Goal: Find specific page/section: Find specific page/section

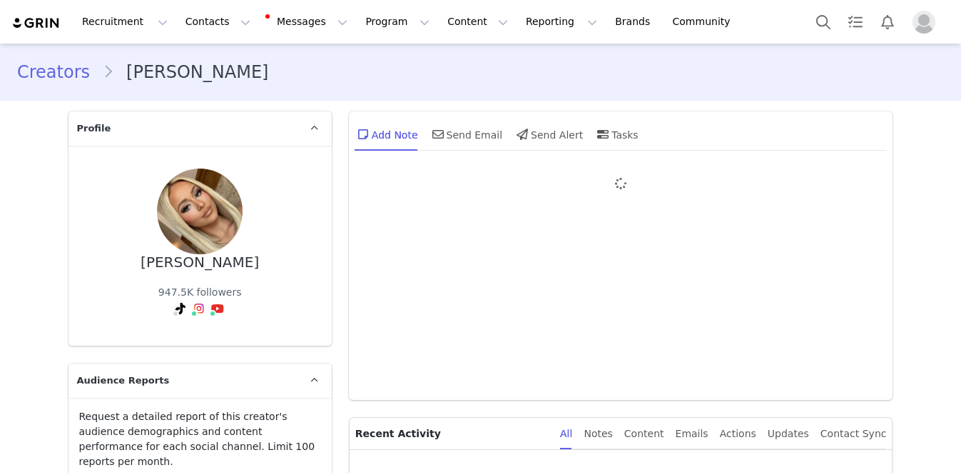
type input "+1 ([GEOGRAPHIC_DATA])"
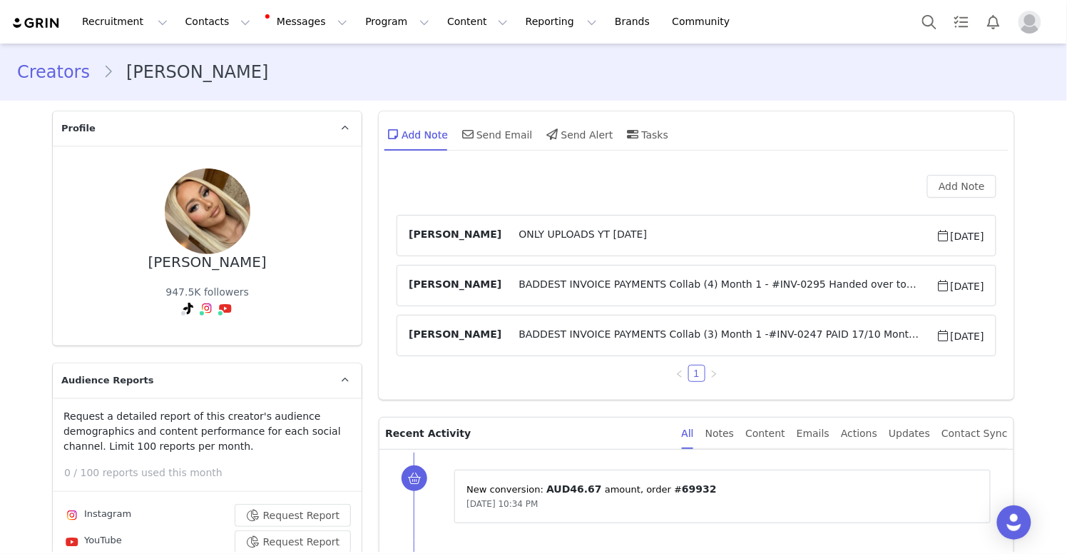
drag, startPoint x: 689, startPoint y: 163, endPoint x: 718, endPoint y: 163, distance: 29.3
click at [689, 163] on div "Add Note Send Email Send Alert Tasks" at bounding box center [697, 139] width 636 height 56
click at [188, 31] on button "Contacts Contacts" at bounding box center [218, 22] width 82 height 32
click at [197, 81] on link "Prospects" at bounding box center [223, 89] width 113 height 26
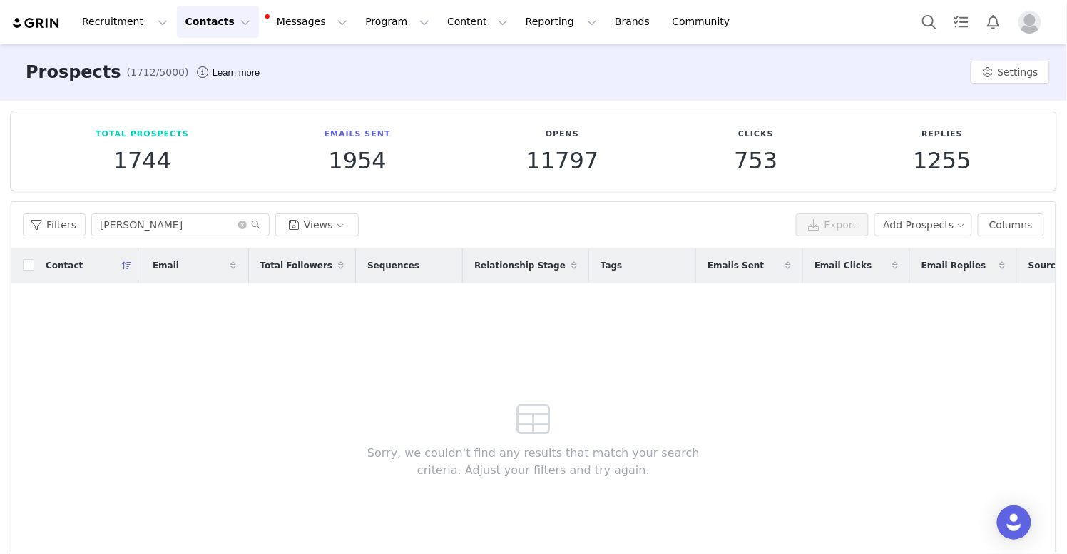
scroll to position [87, 0]
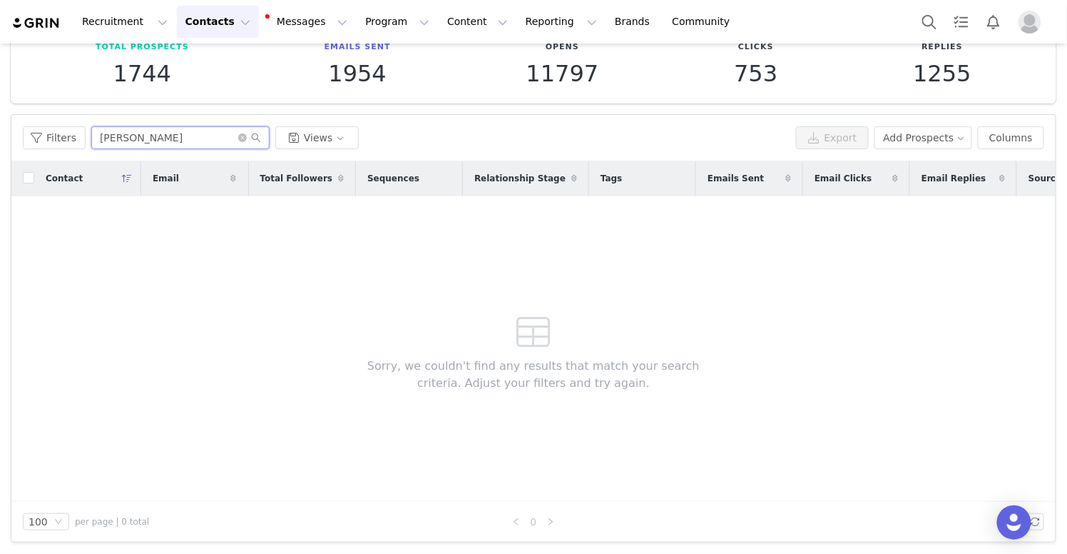
click at [235, 138] on input "[PERSON_NAME]" at bounding box center [180, 137] width 178 height 23
click at [241, 135] on icon "icon: close-circle" at bounding box center [242, 137] width 9 height 9
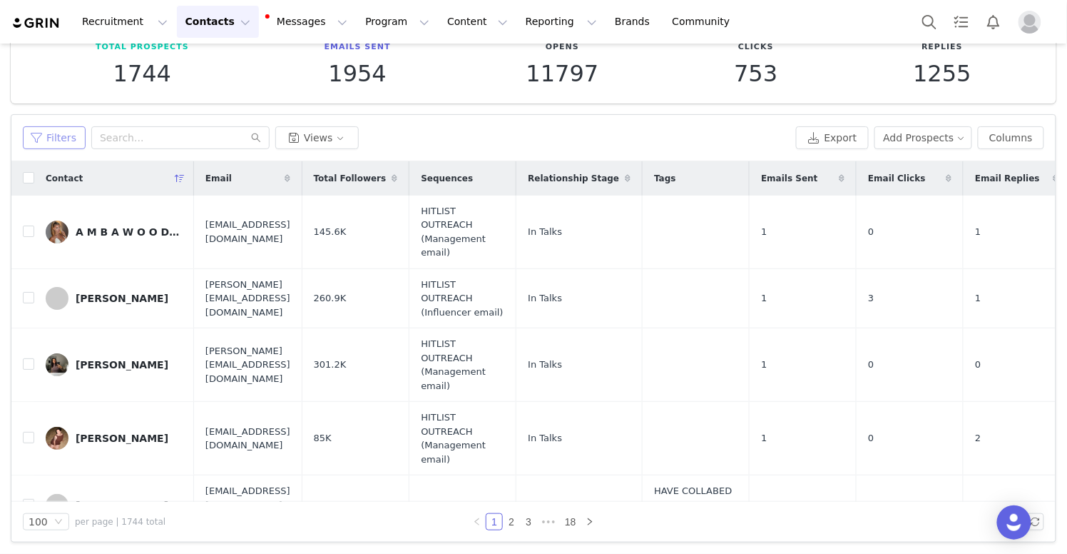
click at [68, 143] on button "Filters" at bounding box center [54, 137] width 63 height 23
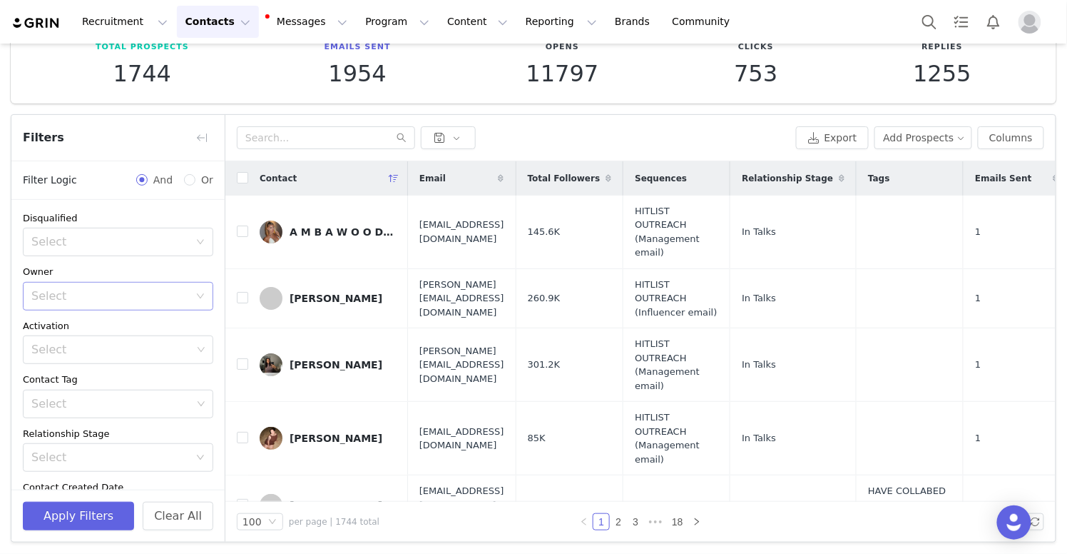
click at [140, 297] on div "Select" at bounding box center [110, 296] width 158 height 14
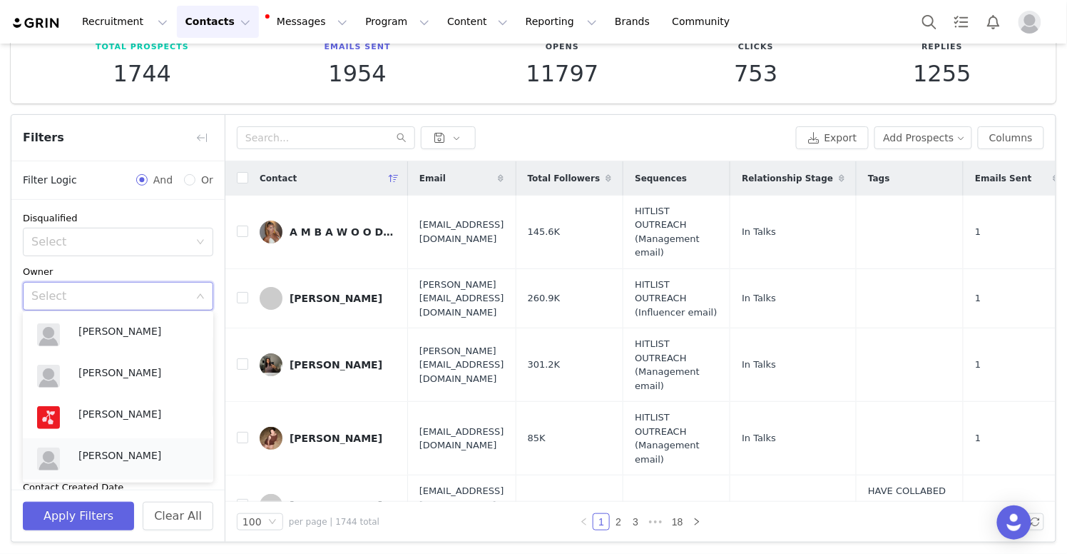
click at [106, 452] on p "[PERSON_NAME]" at bounding box center [138, 455] width 121 height 16
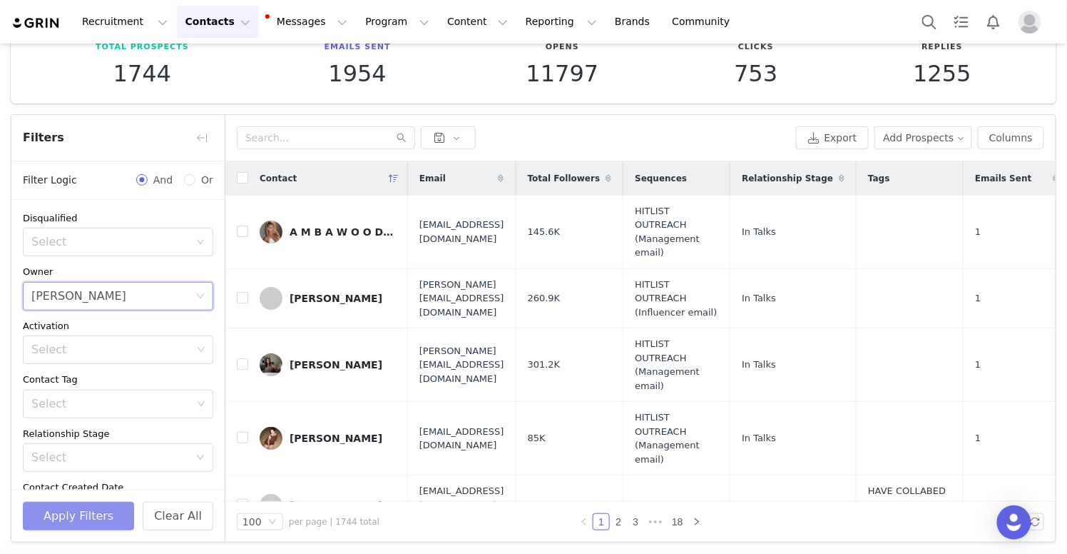
click at [66, 474] on button "Apply Filters" at bounding box center [78, 516] width 111 height 29
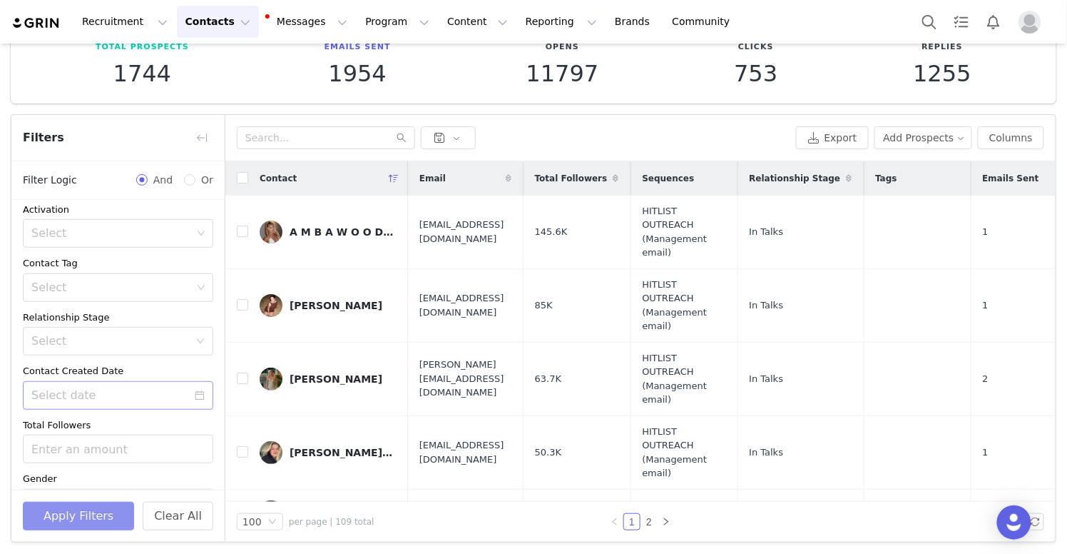
scroll to position [200, 0]
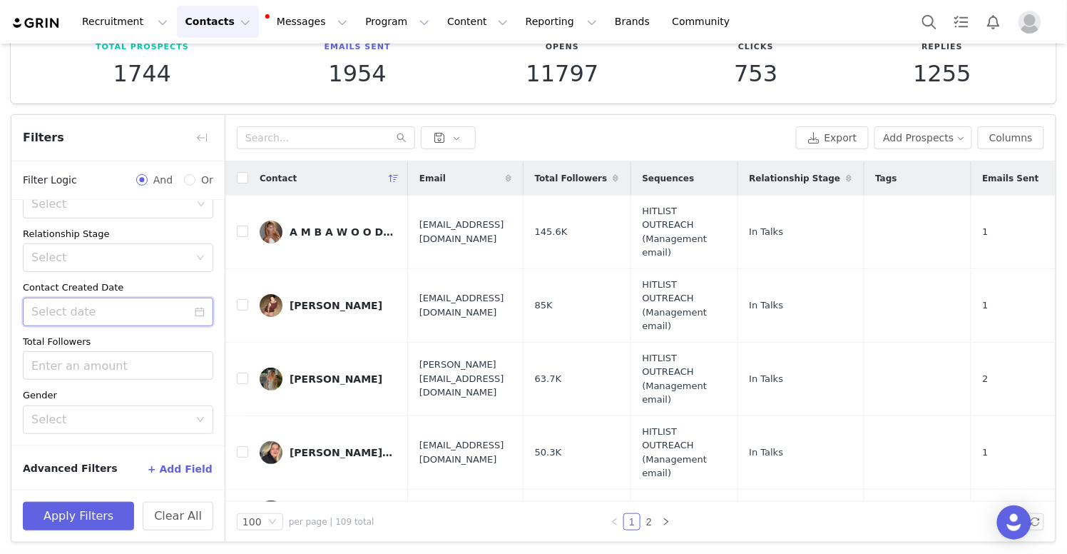
click at [184, 318] on input at bounding box center [118, 312] width 191 height 29
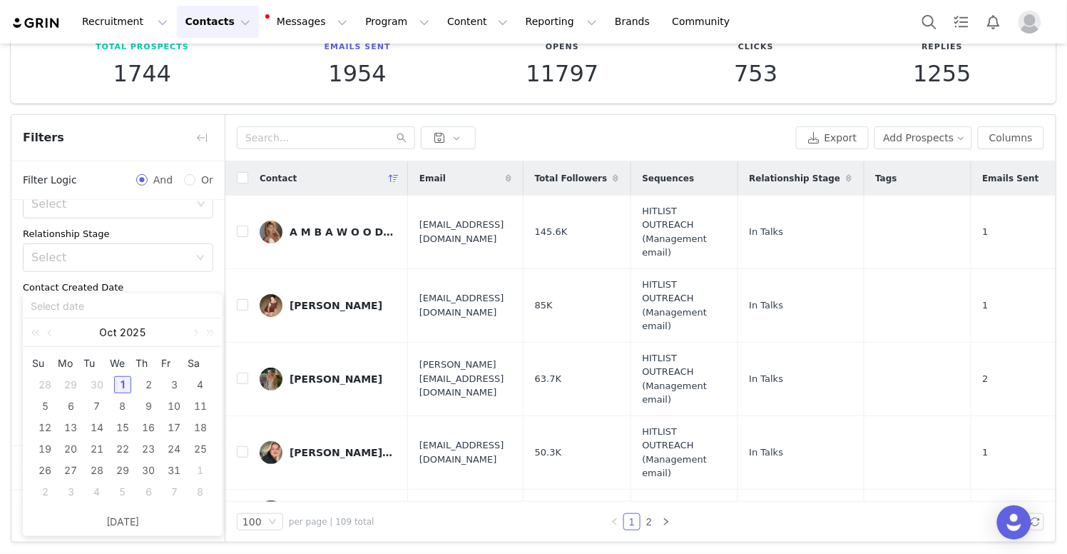
click at [122, 385] on div "1" at bounding box center [122, 384] width 17 height 17
type input "[DATE]"
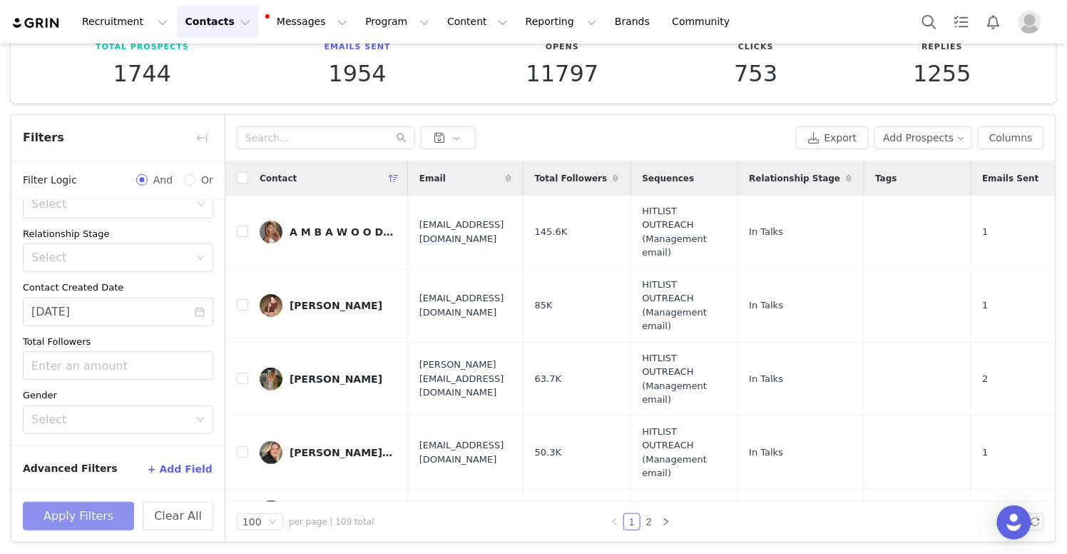
click at [88, 474] on button "Apply Filters" at bounding box center [78, 516] width 111 height 29
